Goal: Information Seeking & Learning: Learn about a topic

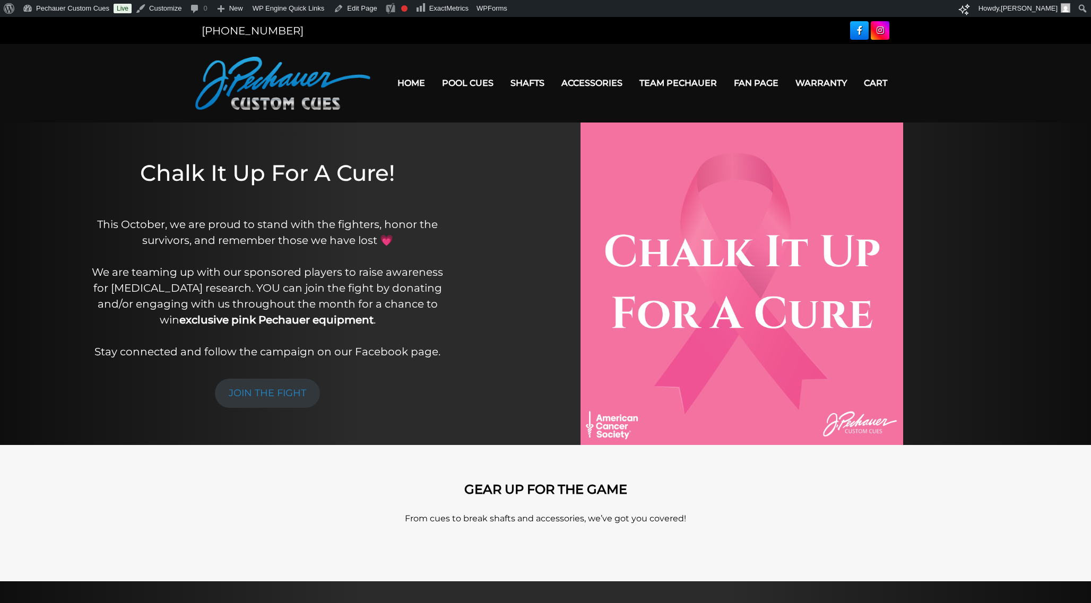
click at [486, 201] on div at bounding box center [741, 284] width 545 height 323
click at [674, 85] on link "Team Pechauer" at bounding box center [678, 83] width 94 height 27
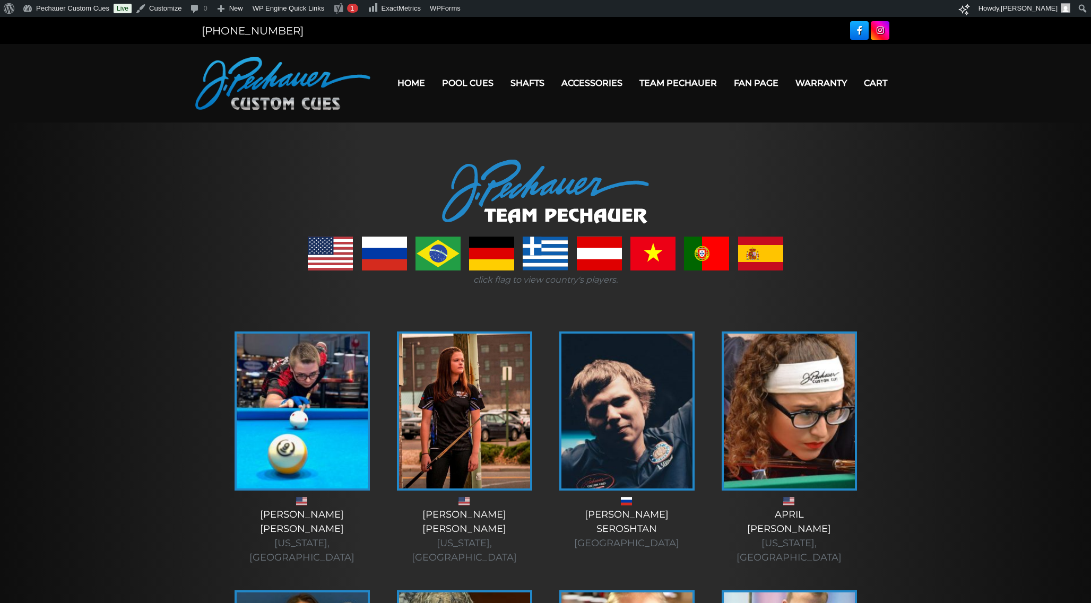
click at [489, 263] on link at bounding box center [491, 254] width 45 height 34
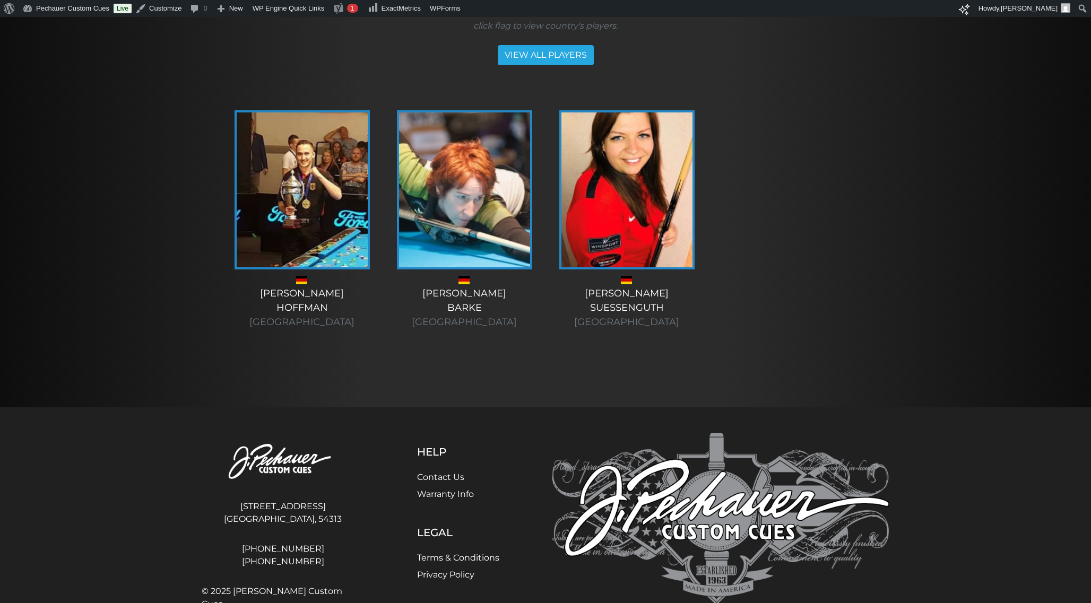
scroll to position [256, 0]
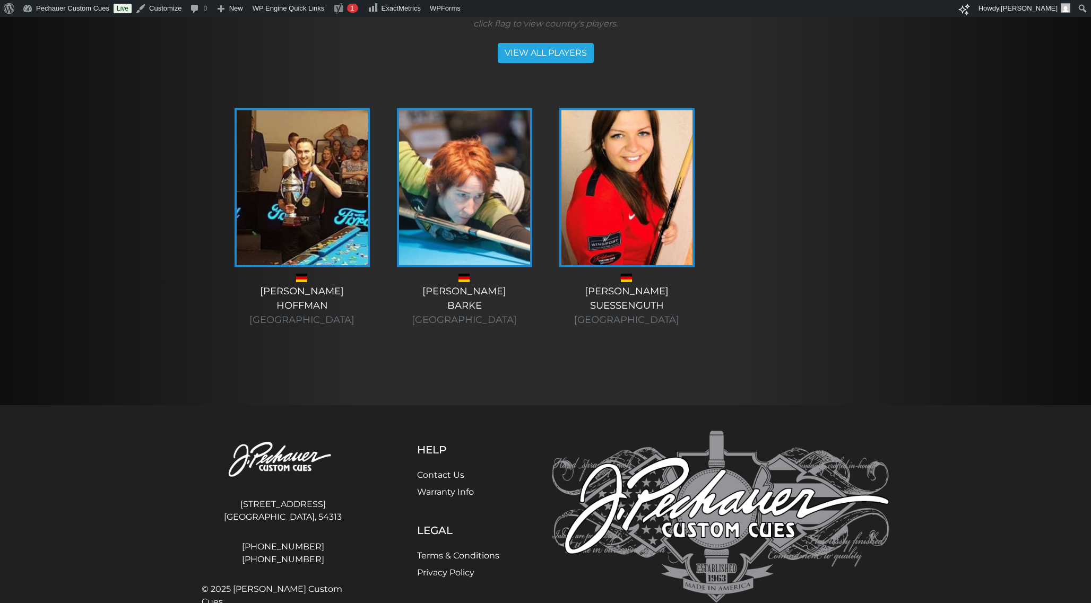
click at [463, 280] on span at bounding box center [463, 278] width 11 height 8
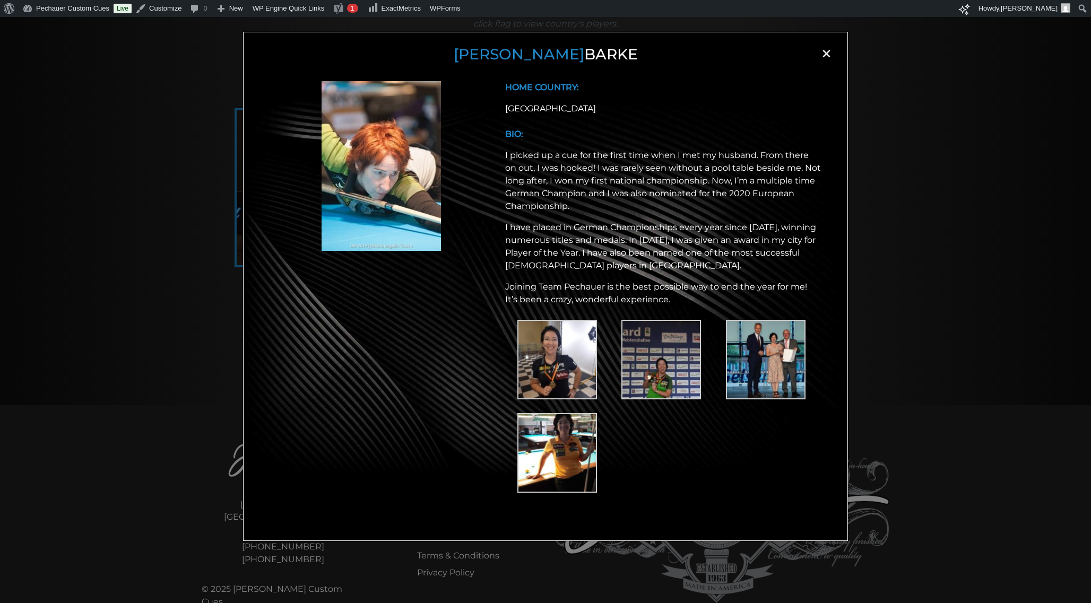
click at [824, 57] on span "×" at bounding box center [826, 54] width 16 height 16
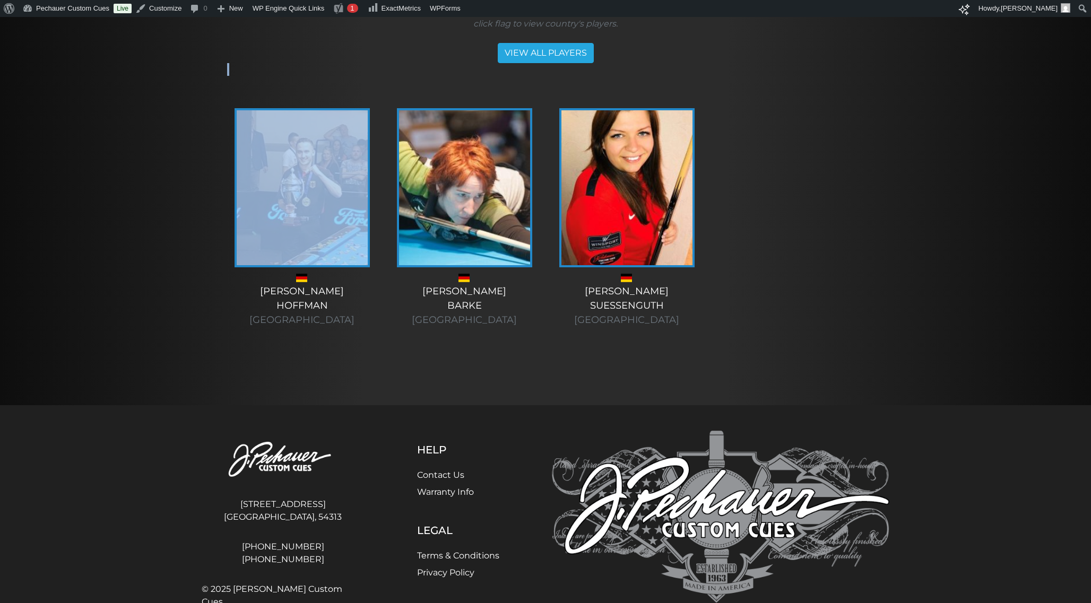
click at [824, 57] on div "VIEW ALL PLAYERS" at bounding box center [545, 53] width 637 height 20
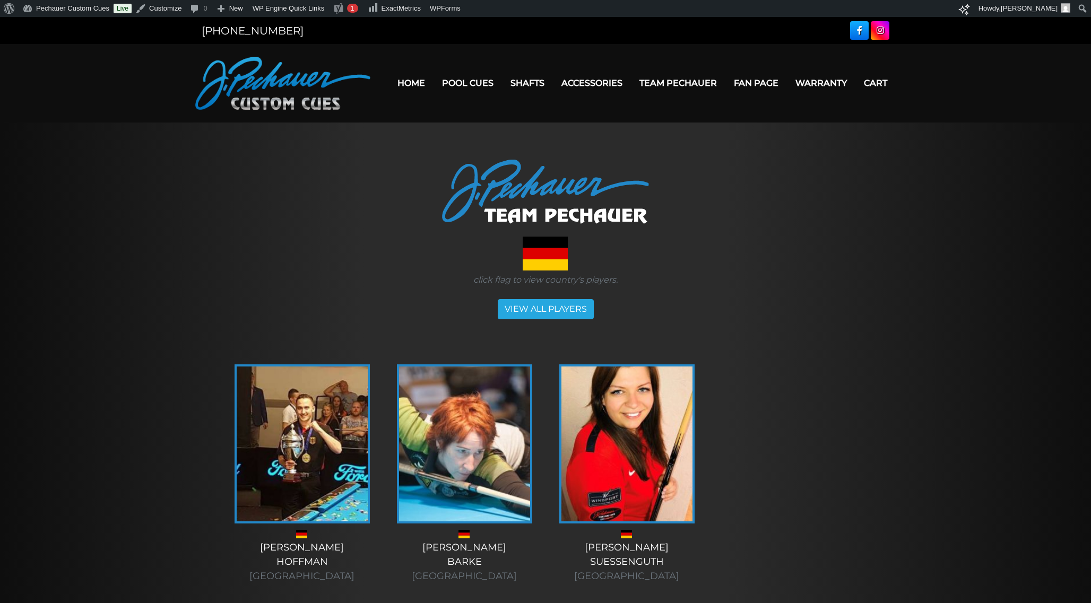
click at [850, 197] on div at bounding box center [545, 192] width 637 height 64
click at [539, 312] on link "VIEW ALL PLAYERS" at bounding box center [546, 309] width 96 height 20
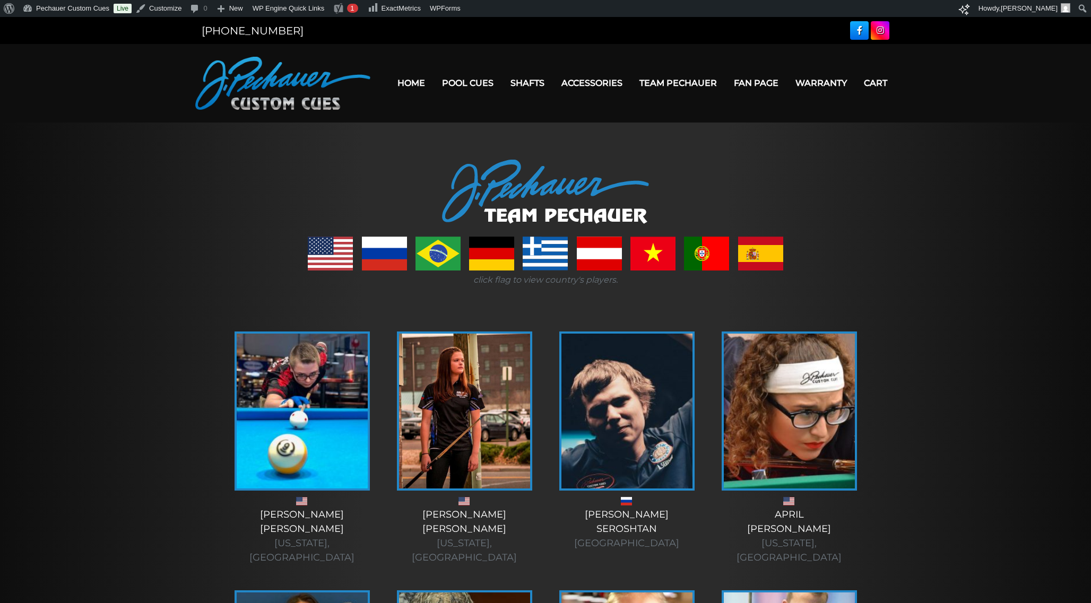
click at [713, 249] on link at bounding box center [706, 254] width 45 height 34
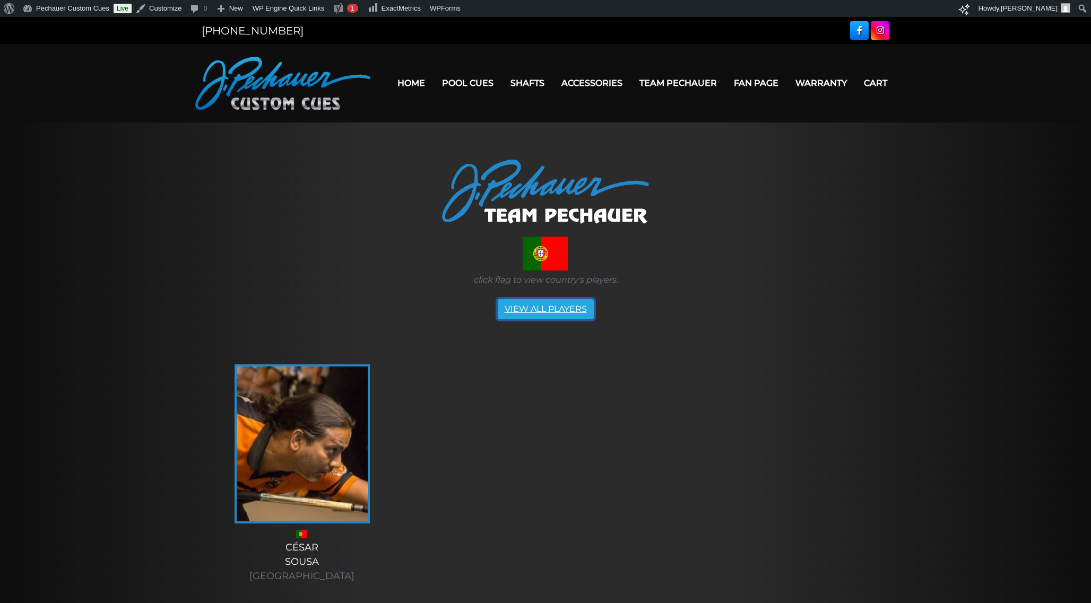
click at [535, 300] on link "VIEW ALL PLAYERS" at bounding box center [546, 309] width 96 height 20
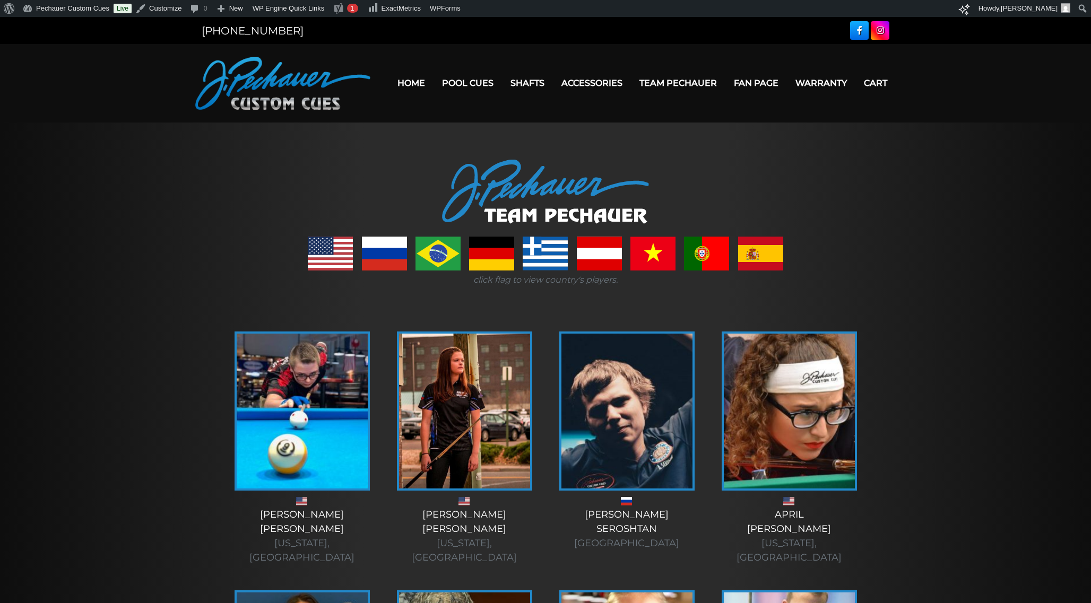
click at [706, 250] on link at bounding box center [706, 254] width 45 height 34
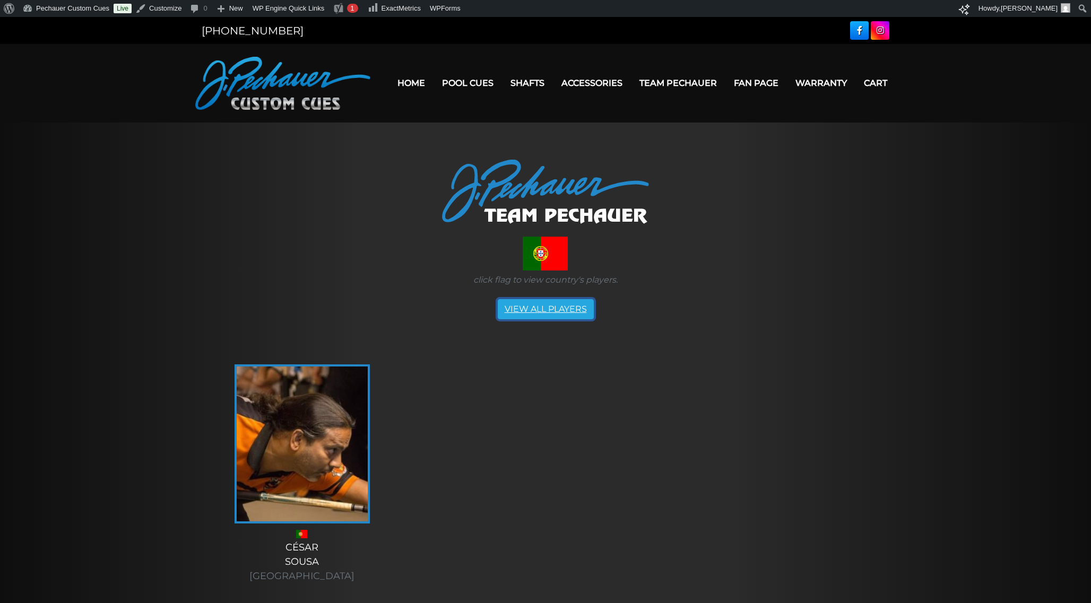
click at [560, 310] on link "VIEW ALL PLAYERS" at bounding box center [546, 309] width 96 height 20
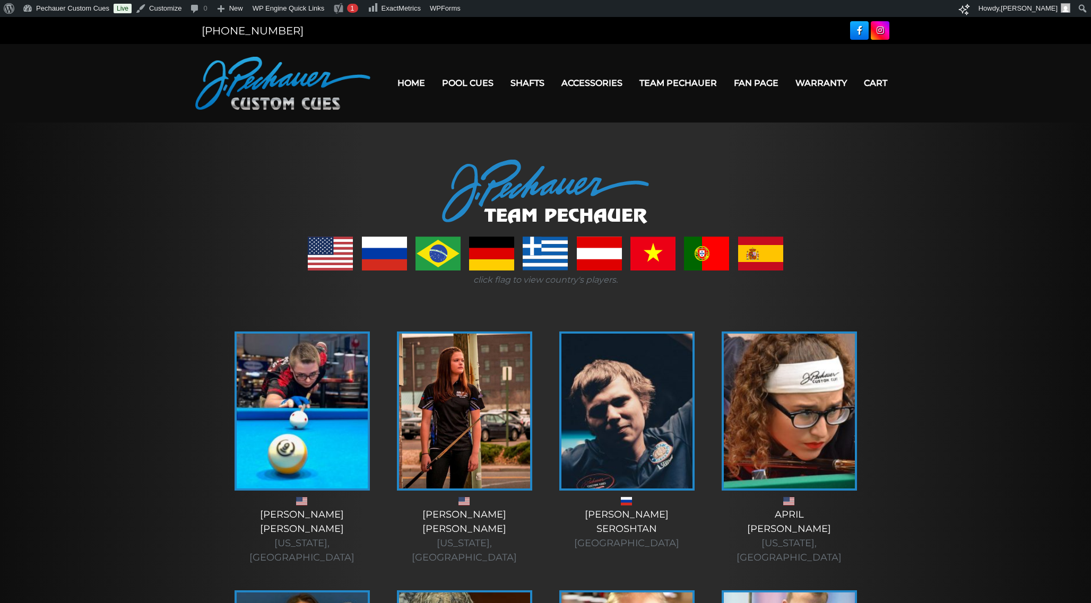
click at [648, 242] on link at bounding box center [652, 254] width 45 height 34
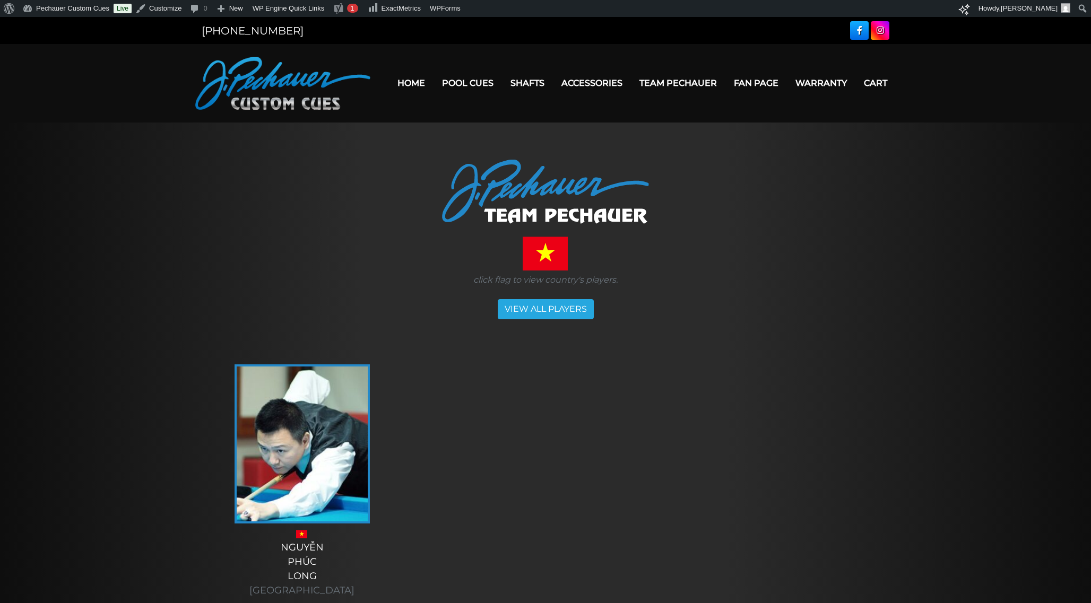
click at [969, 203] on main "click flag to view country's players. VIEW ALL PLAYERS [PERSON_NAME] [GEOGRAPHI…" at bounding box center [545, 399] width 1091 height 553
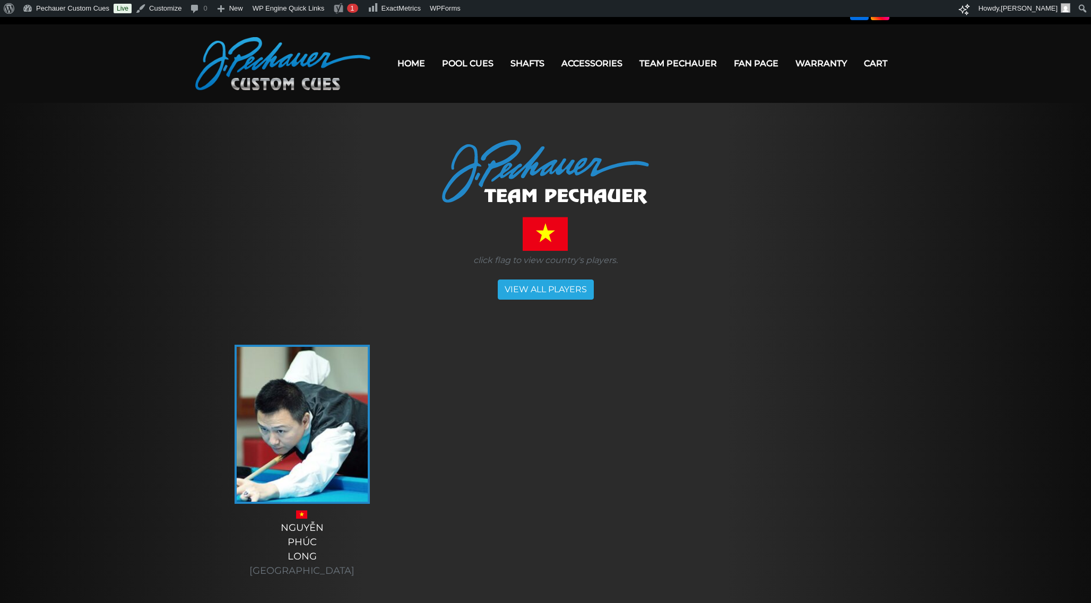
scroll to position [26, 0]
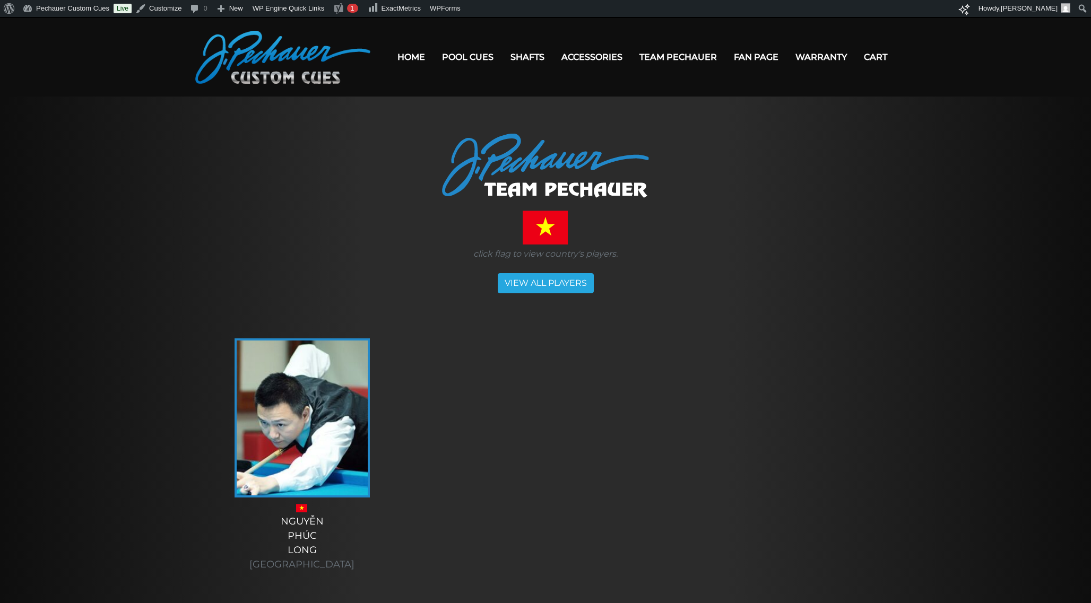
click at [267, 444] on img at bounding box center [302, 418] width 131 height 155
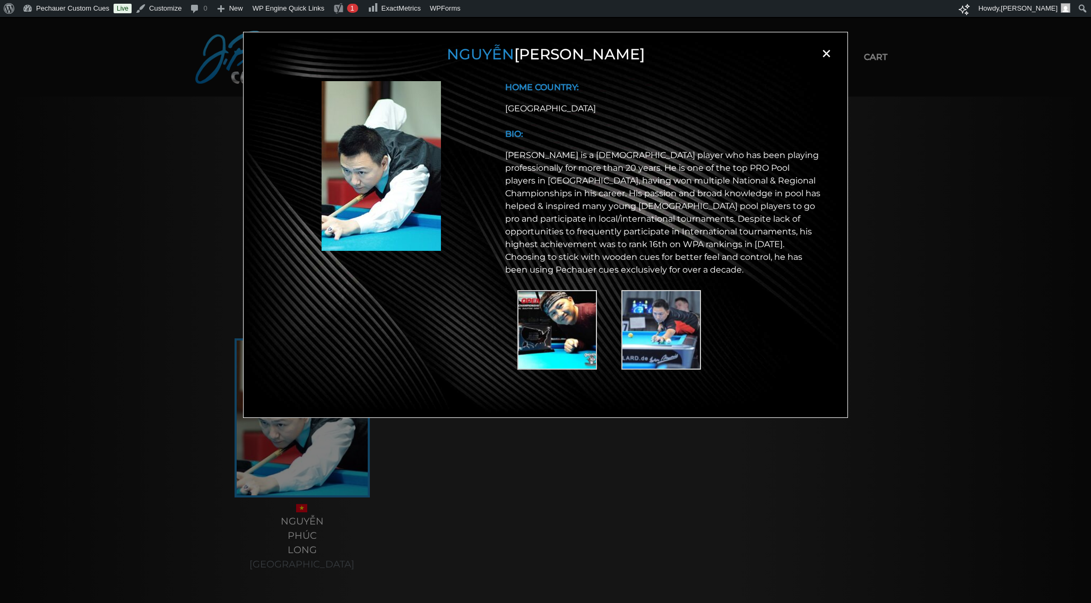
click at [729, 202] on p "[PERSON_NAME] is a [DEMOGRAPHIC_DATA] player who has been playing professionall…" at bounding box center [663, 212] width 316 height 127
click at [758, 188] on p "[PERSON_NAME] is a [DEMOGRAPHIC_DATA] player who has been playing professionall…" at bounding box center [663, 212] width 316 height 127
click at [826, 54] on span "×" at bounding box center [826, 54] width 16 height 16
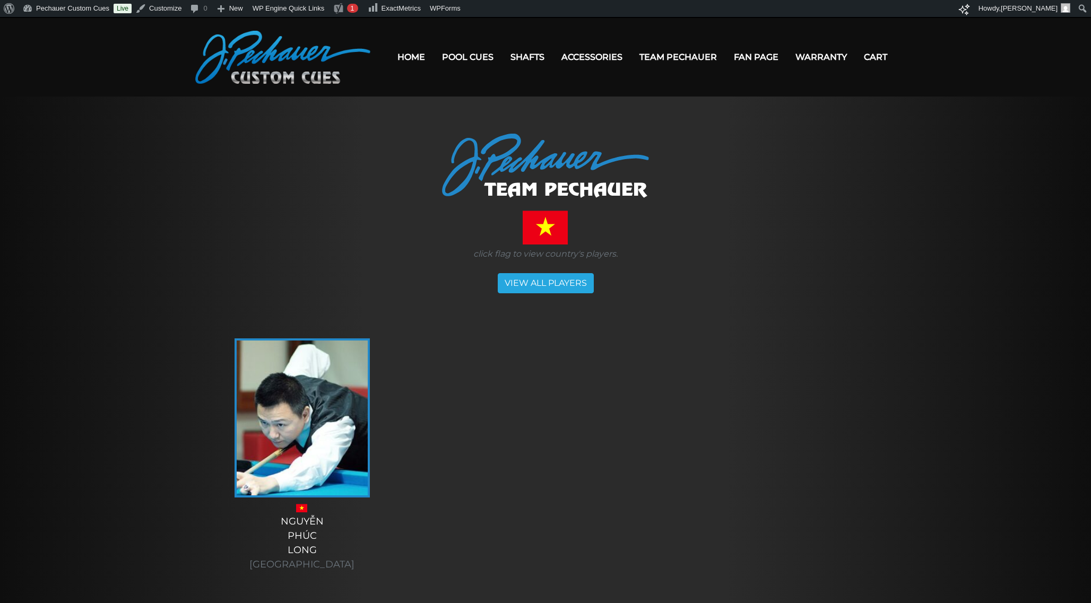
click at [796, 184] on div at bounding box center [545, 166] width 637 height 64
